Goal: Check status: Check status

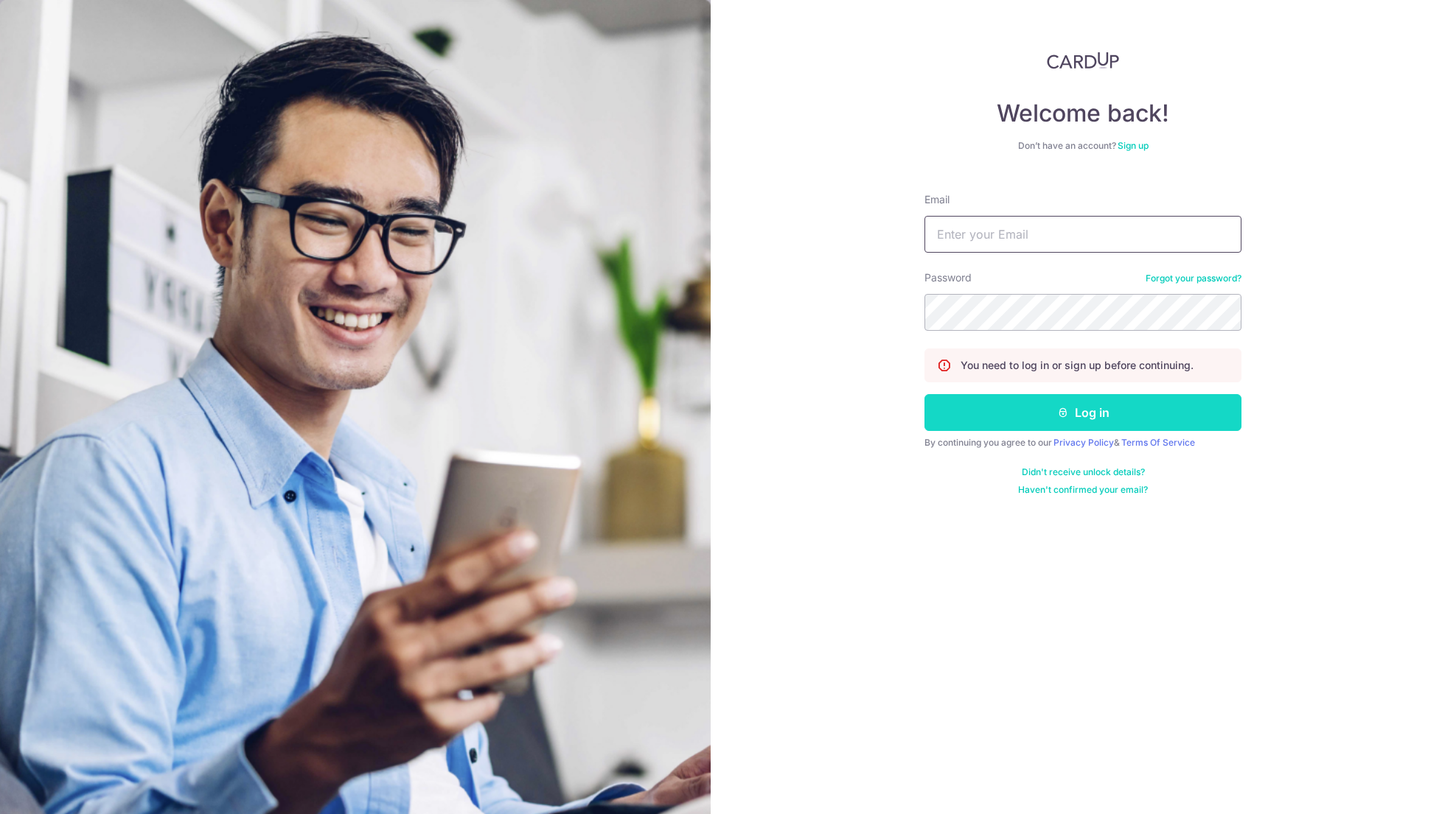
type input "[EMAIL_ADDRESS][DOMAIN_NAME]"
click at [1118, 417] on button "Log in" at bounding box center [1082, 413] width 317 height 37
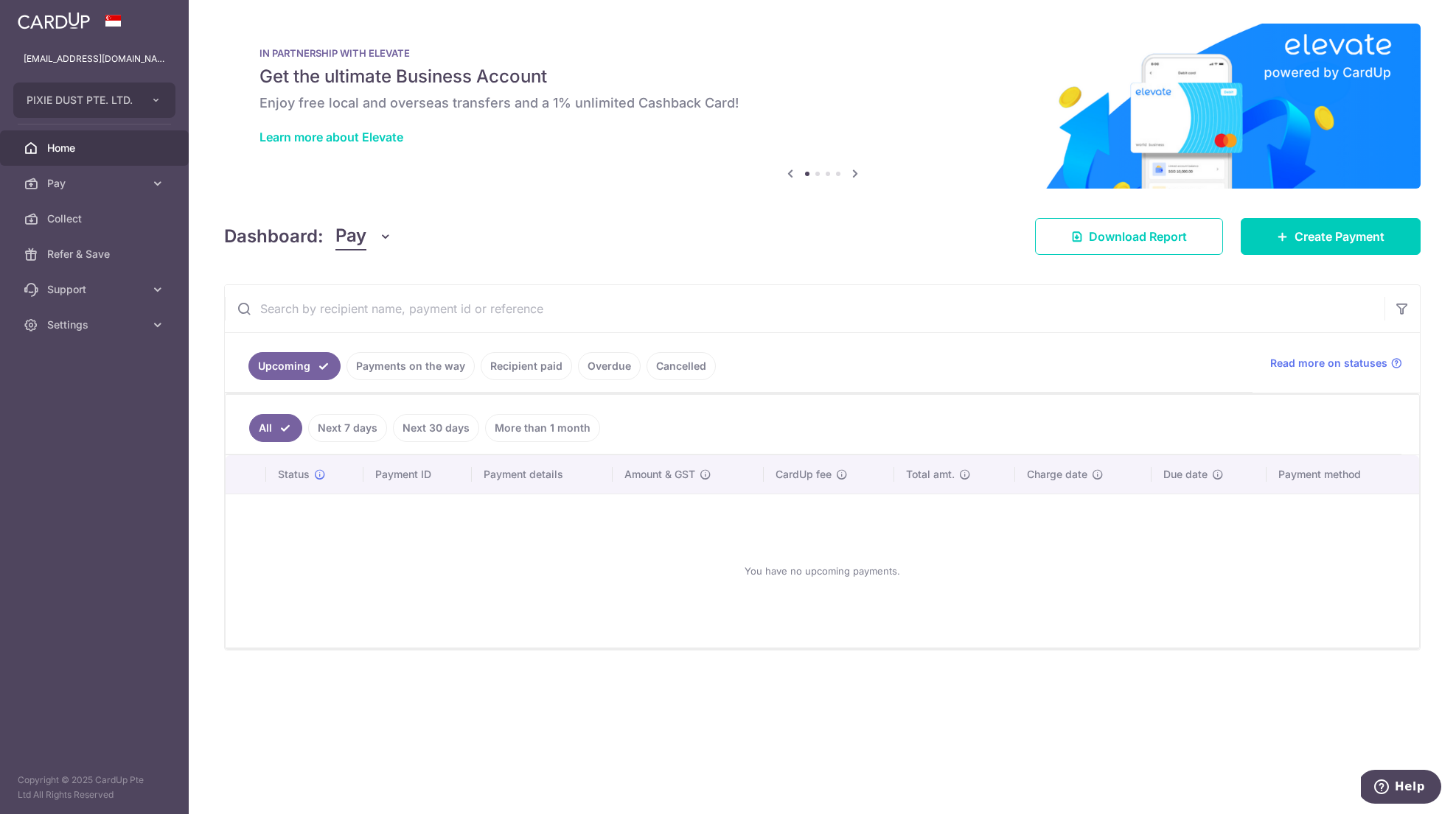
click at [414, 373] on link "Payments on the way" at bounding box center [411, 366] width 128 height 28
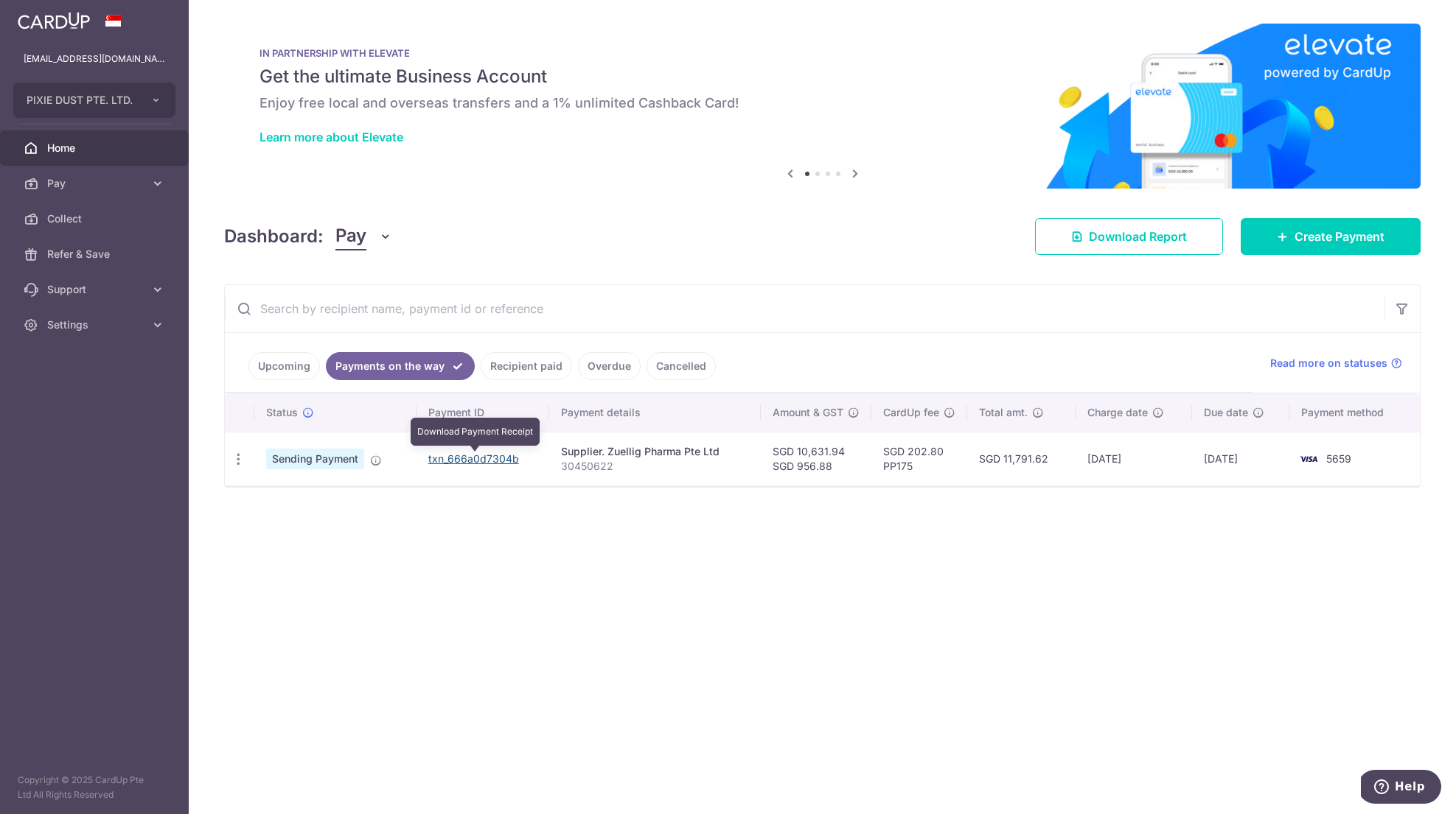
click at [438, 462] on link "txn_666a0d7304b" at bounding box center [474, 459] width 90 height 13
click at [523, 372] on link "Recipient paid" at bounding box center [526, 366] width 91 height 28
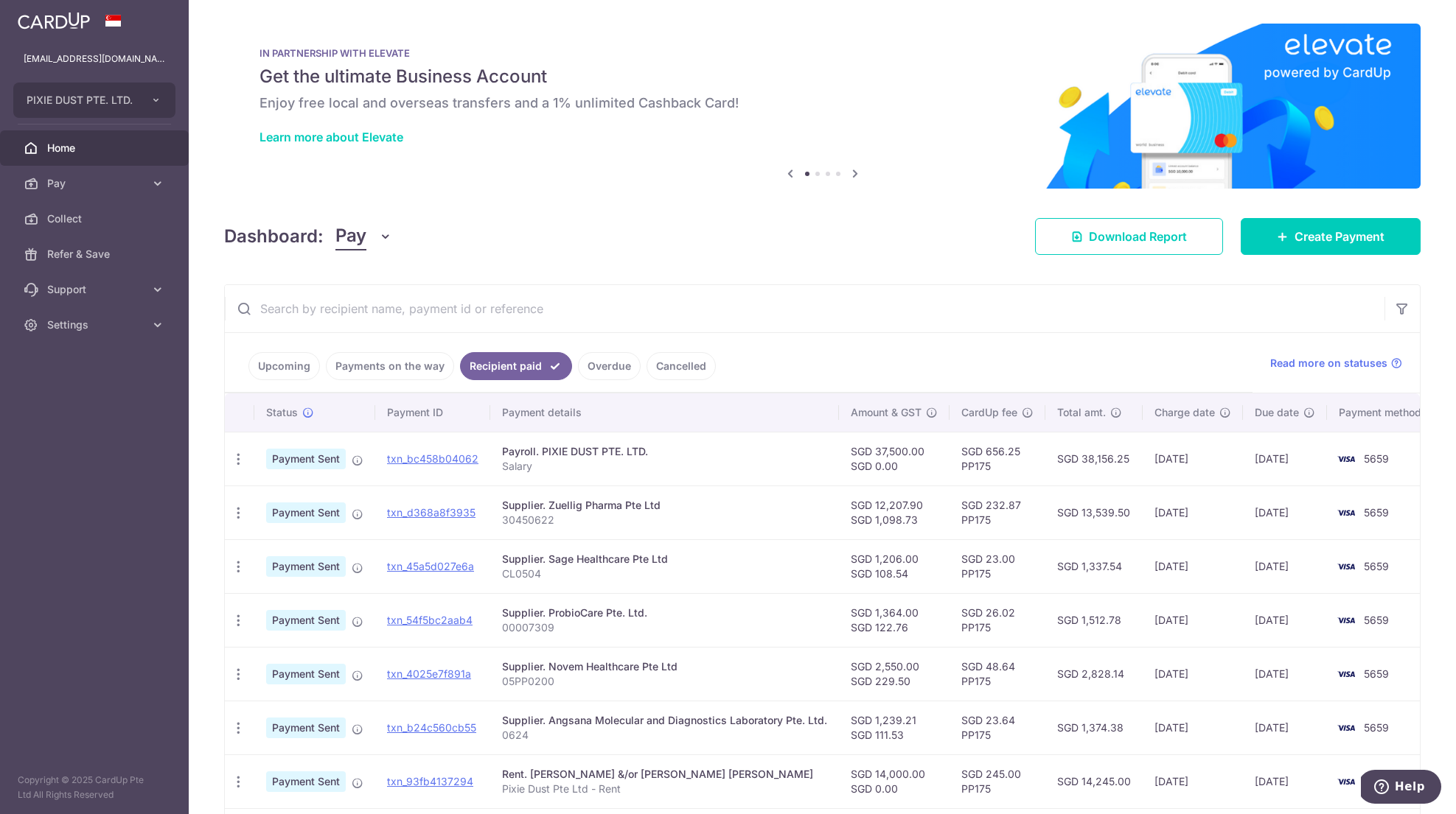
click at [594, 363] on link "Overdue" at bounding box center [609, 366] width 63 height 28
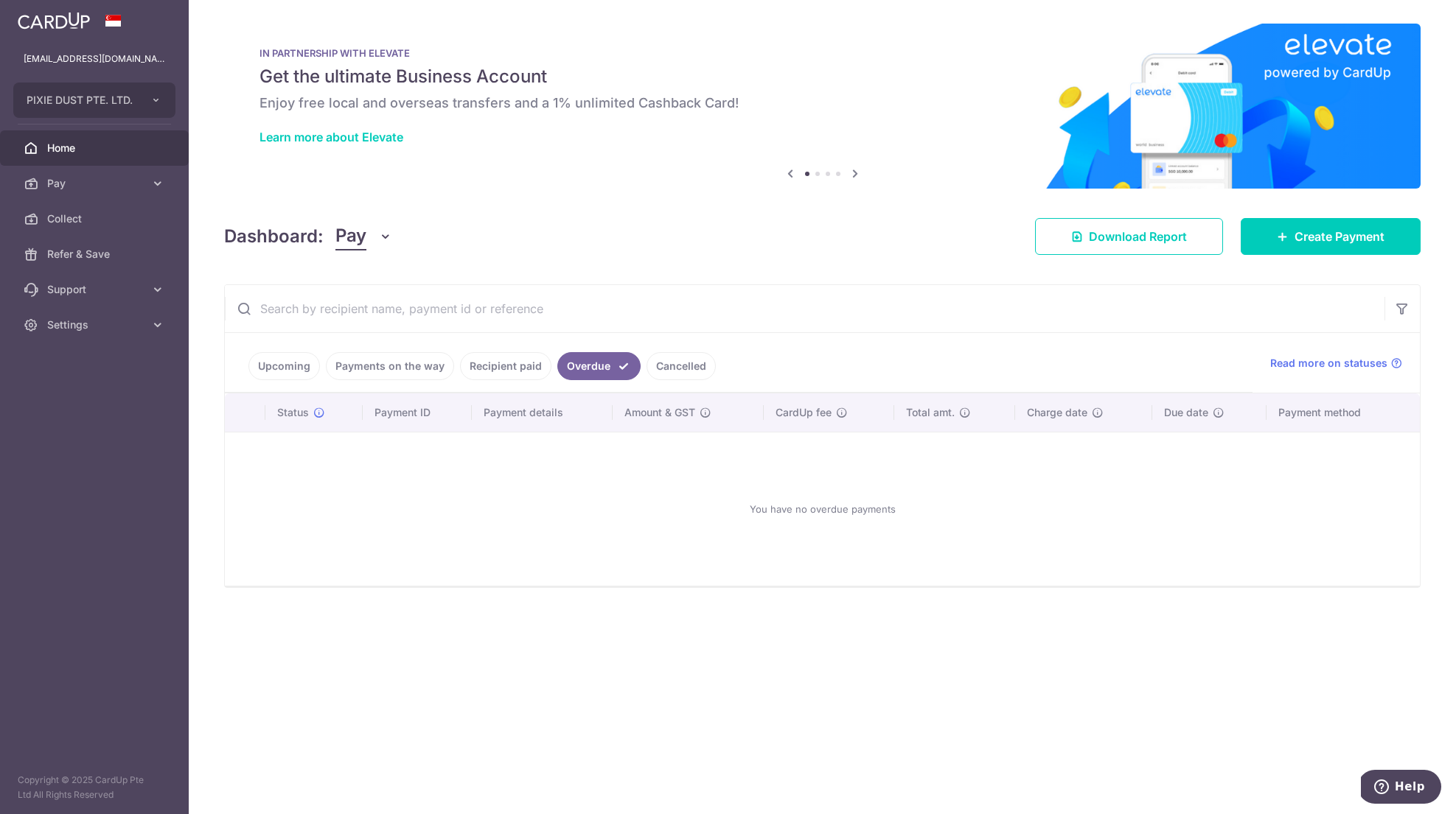
click at [400, 360] on link "Payments on the way" at bounding box center [390, 366] width 128 height 28
